Goal: Transaction & Acquisition: Purchase product/service

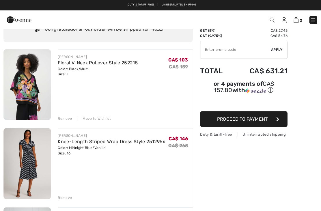
scroll to position [26, 0]
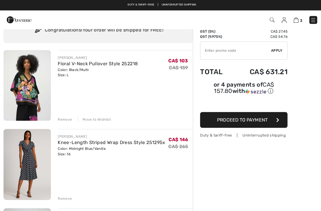
click at [58, 120] on div "Remove" at bounding box center [65, 118] width 14 height 5
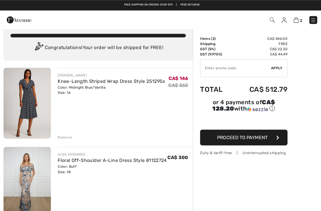
scroll to position [0, 0]
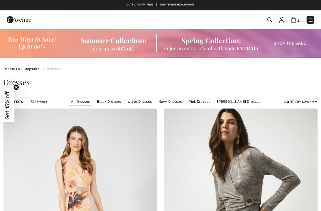
checkbox input "true"
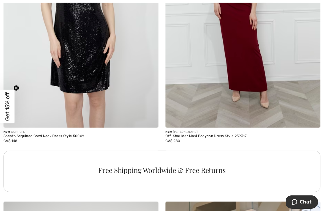
scroll to position [1499, 0]
click at [250, 76] on img at bounding box center [241, 11] width 154 height 231
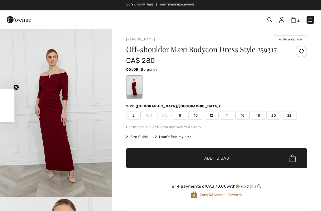
checkbox input "true"
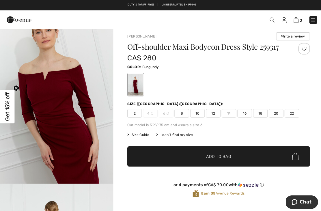
scroll to position [3, 0]
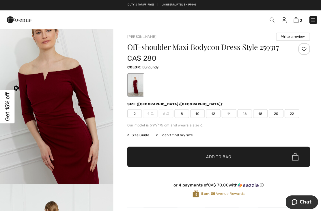
click at [261, 114] on span "18" at bounding box center [258, 112] width 14 height 9
click at [224, 157] on span "Add to Bag" at bounding box center [217, 156] width 25 height 6
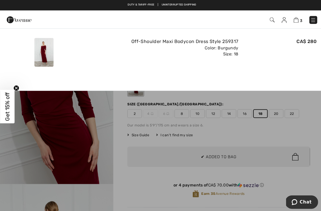
scroll to position [0, 0]
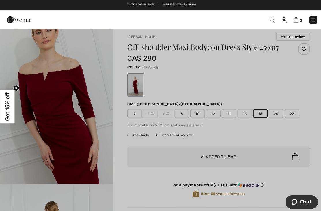
click at [230, 139] on div at bounding box center [160, 105] width 321 height 211
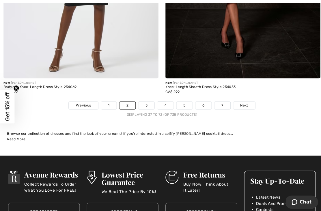
scroll to position [4719, 0]
click at [144, 103] on link "3" at bounding box center [145, 105] width 16 height 8
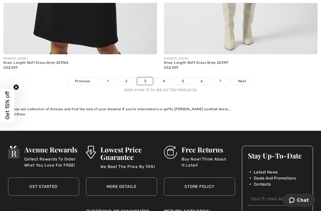
scroll to position [4761, 0]
click at [162, 79] on link "4" at bounding box center [164, 81] width 16 height 8
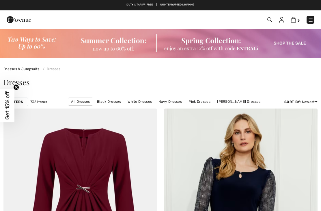
checkbox input "true"
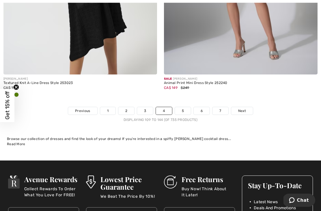
scroll to position [4723, 0]
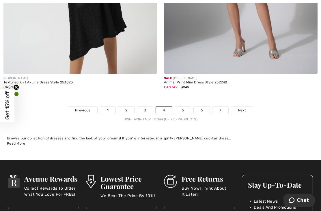
click at [246, 108] on span "Next" at bounding box center [242, 110] width 8 height 5
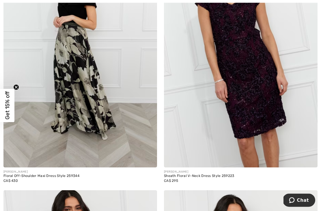
scroll to position [435, 0]
click at [55, 93] on img at bounding box center [80, 52] width 154 height 231
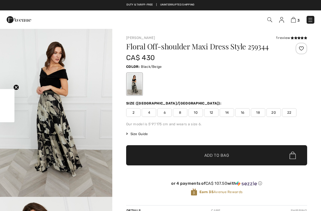
checkbox input "true"
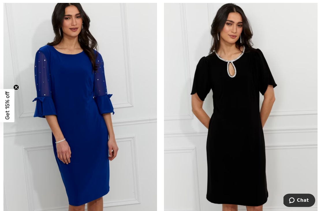
click at [2, 34] on div "FRANK LYMAN Elegant Bell-Sleeve Sheath Dress Style 259025 CA$ 340" at bounding box center [80, 125] width 161 height 253
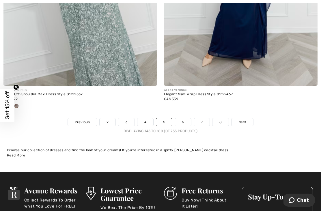
scroll to position [4720, 0]
click at [184, 119] on link "6" at bounding box center [183, 123] width 16 height 8
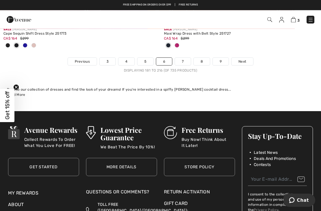
scroll to position [4800, 0]
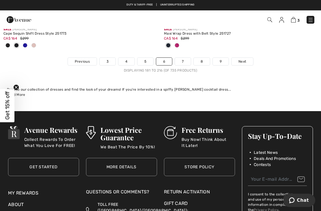
click at [178, 60] on link "7" at bounding box center [183, 62] width 16 height 8
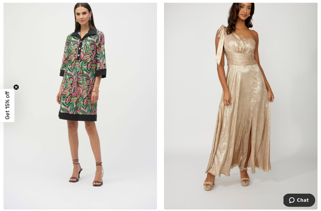
scroll to position [4122, 0]
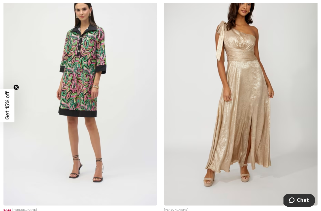
click at [253, 80] on img at bounding box center [241, 90] width 154 height 231
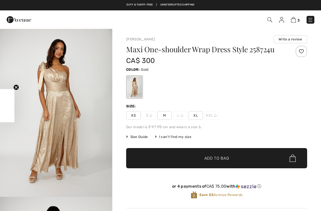
checkbox input "true"
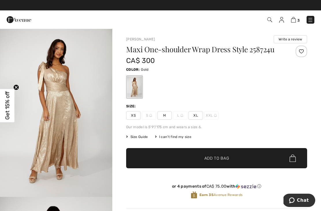
click at [199, 123] on div "Maxi One-shoulder Wrap Dress Style 258724u CA$ 300 Color: Gold Size: XS S M L X…" at bounding box center [216, 127] width 181 height 163
click at [198, 121] on div "Maxi One-shoulder Wrap Dress Style 258724u CA$ 300 Color: Gold Size: XS S M L X…" at bounding box center [216, 127] width 181 height 163
click at [197, 119] on span "XL" at bounding box center [196, 115] width 14 height 9
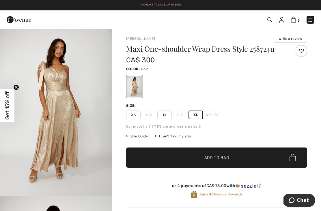
scroll to position [1, 0]
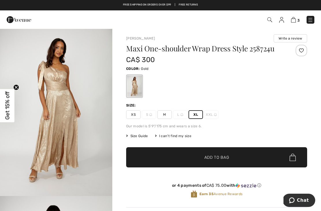
click at [211, 160] on span "Add to Bag" at bounding box center [217, 158] width 25 height 6
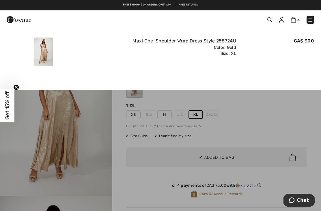
scroll to position [0, 0]
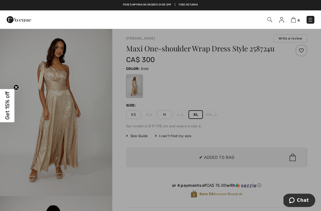
click at [286, 132] on div at bounding box center [160, 105] width 321 height 211
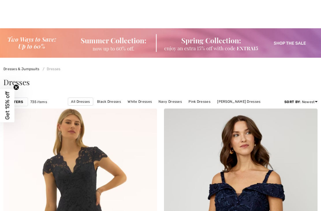
checkbox input "true"
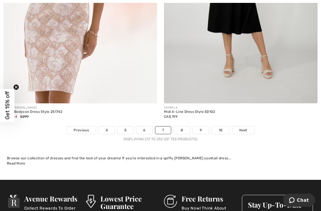
scroll to position [4731, 0]
click at [181, 129] on link "8" at bounding box center [182, 131] width 16 height 8
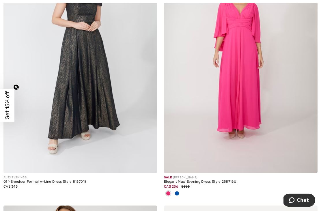
scroll to position [4343, 0]
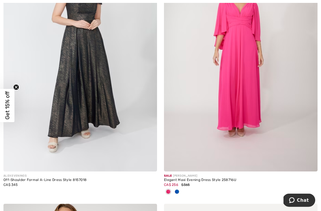
click at [76, 87] on img at bounding box center [80, 56] width 154 height 231
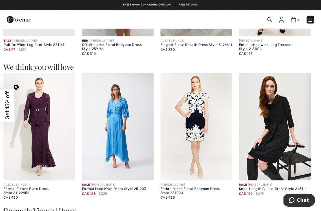
scroll to position [446, 0]
